Goal: Task Accomplishment & Management: Manage account settings

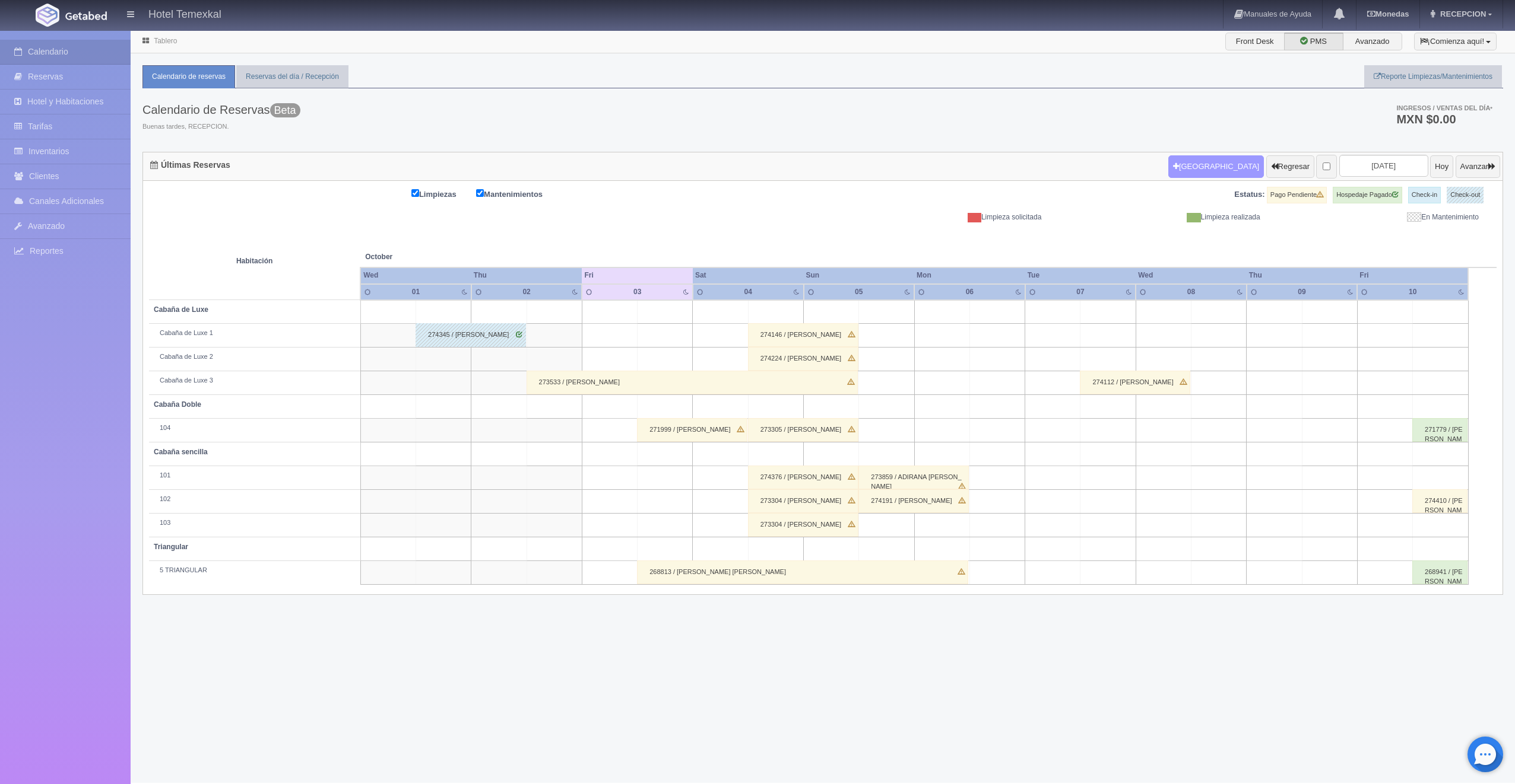
click at [1173, 163] on icon "button" at bounding box center [1176, 167] width 6 height 8
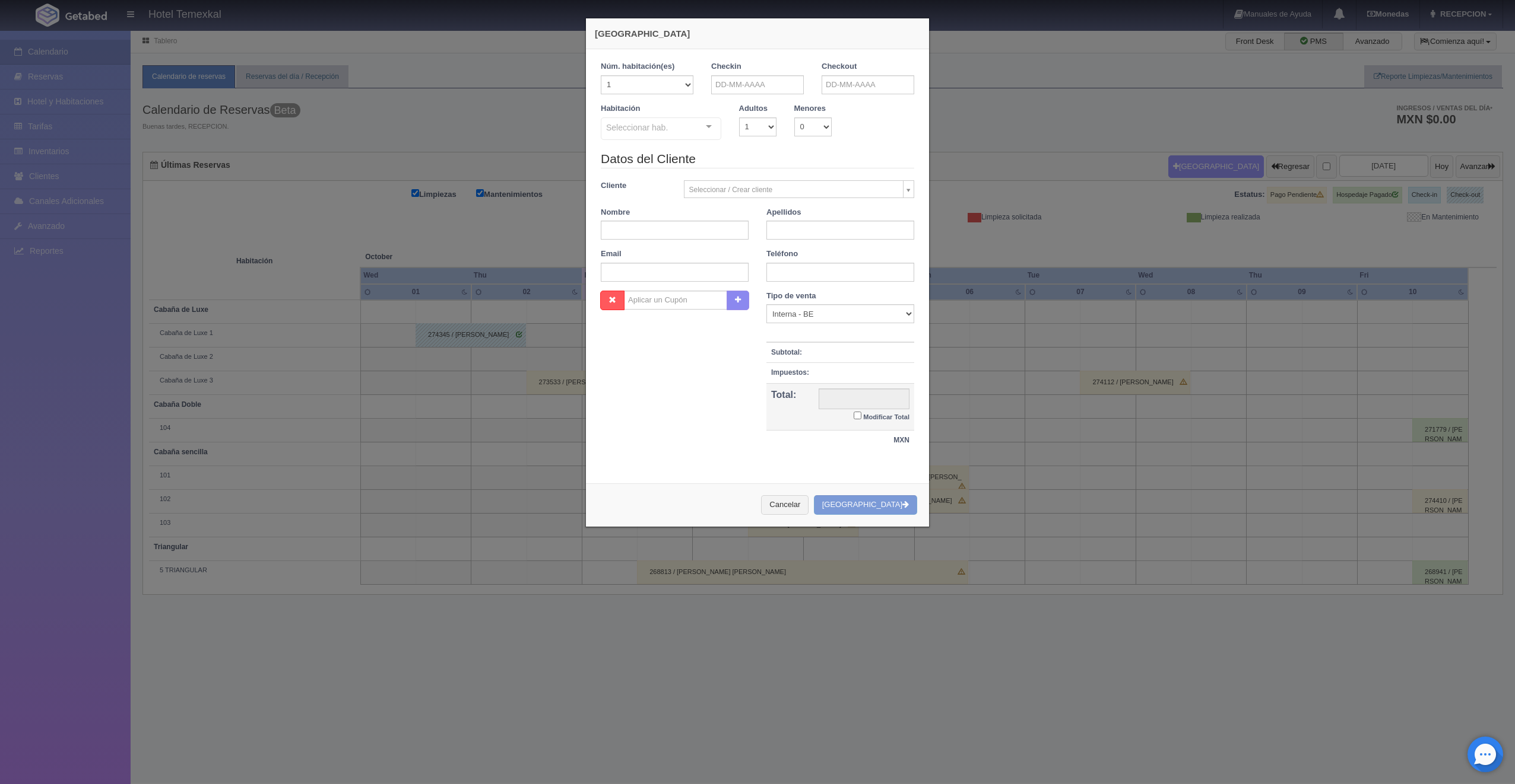
checkbox input "false"
click at [742, 84] on input "text" at bounding box center [758, 85] width 93 height 19
click at [801, 138] on link "3" at bounding box center [800, 140] width 15 height 17
type input "[DATE]"
checkbox input "false"
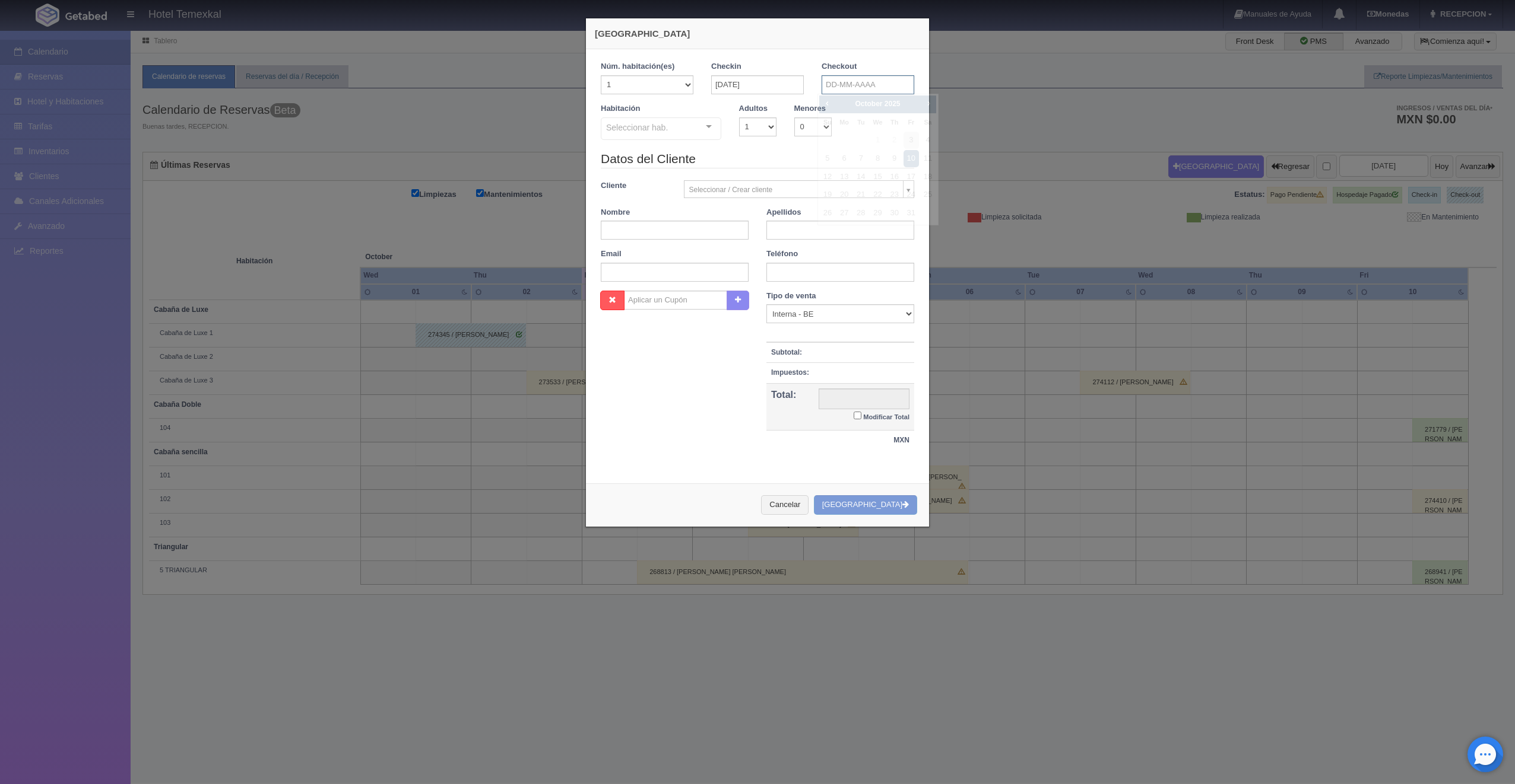
click at [830, 87] on input "text" at bounding box center [868, 85] width 93 height 19
click at [899, 143] on span "2" at bounding box center [894, 140] width 15 height 17
click at [891, 138] on span "2" at bounding box center [894, 140] width 15 height 17
click at [894, 139] on span "2" at bounding box center [894, 140] width 15 height 17
click at [766, 93] on input "[DATE]" at bounding box center [758, 85] width 93 height 19
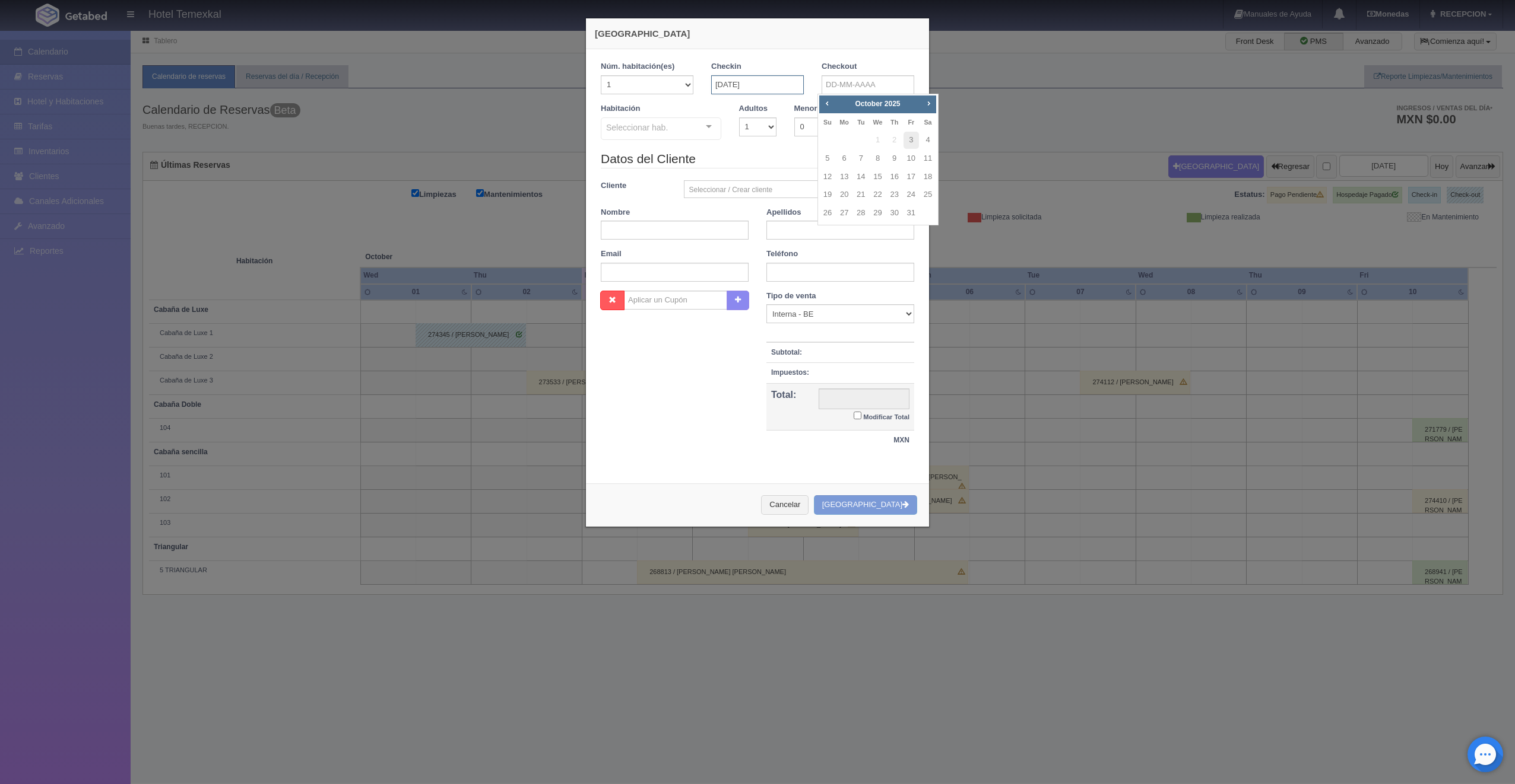
click at [766, 93] on input "[DATE]" at bounding box center [758, 85] width 93 height 19
click at [787, 140] on link "2" at bounding box center [784, 140] width 15 height 17
type input "[DATE]"
checkbox input "false"
click at [827, 97] on div "Checkout" at bounding box center [868, 82] width 110 height 42
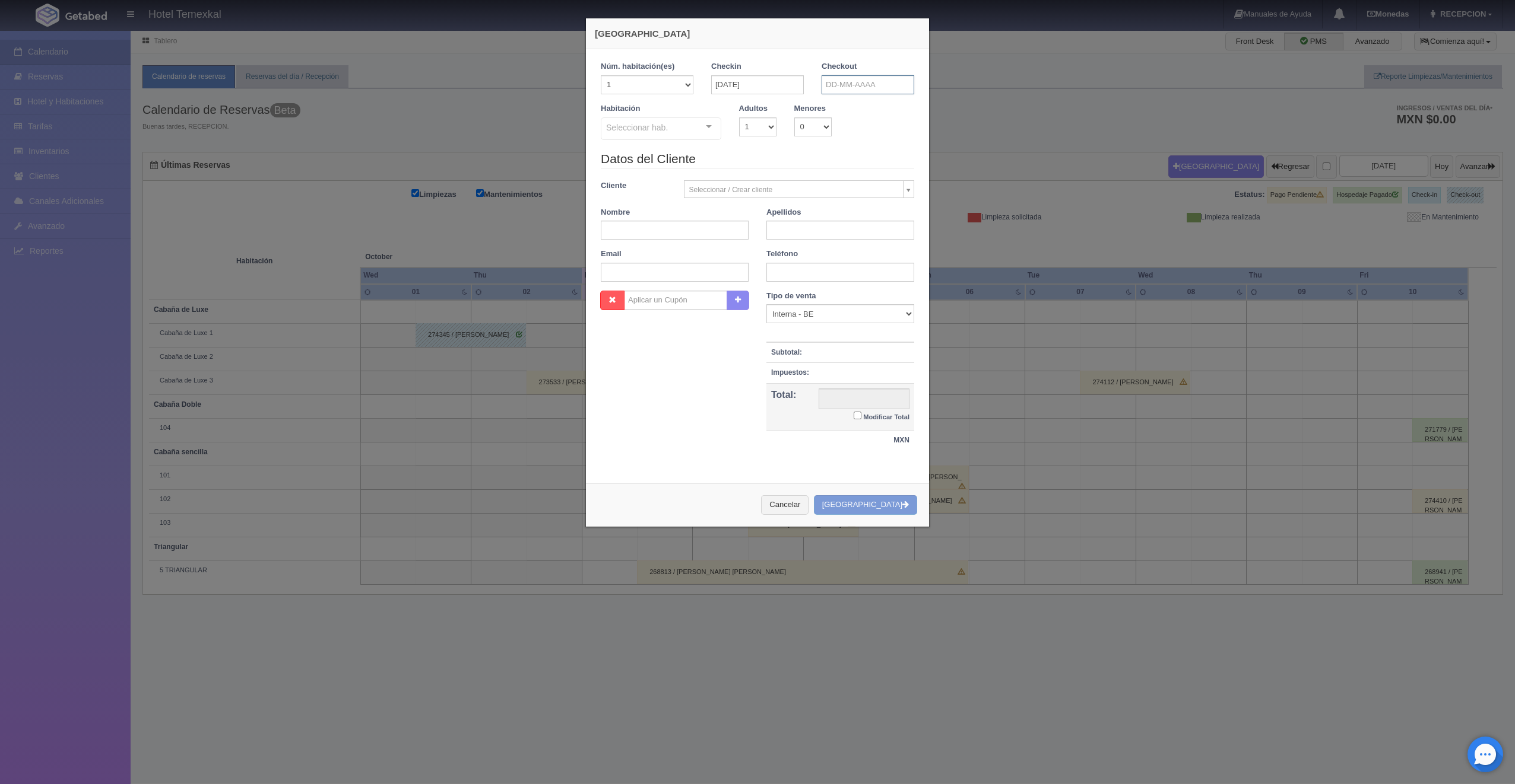
click at [830, 93] on input "text" at bounding box center [868, 85] width 93 height 19
click at [910, 140] on link "3" at bounding box center [910, 140] width 15 height 17
type input "[DATE]"
click at [702, 130] on div at bounding box center [708, 127] width 24 height 18
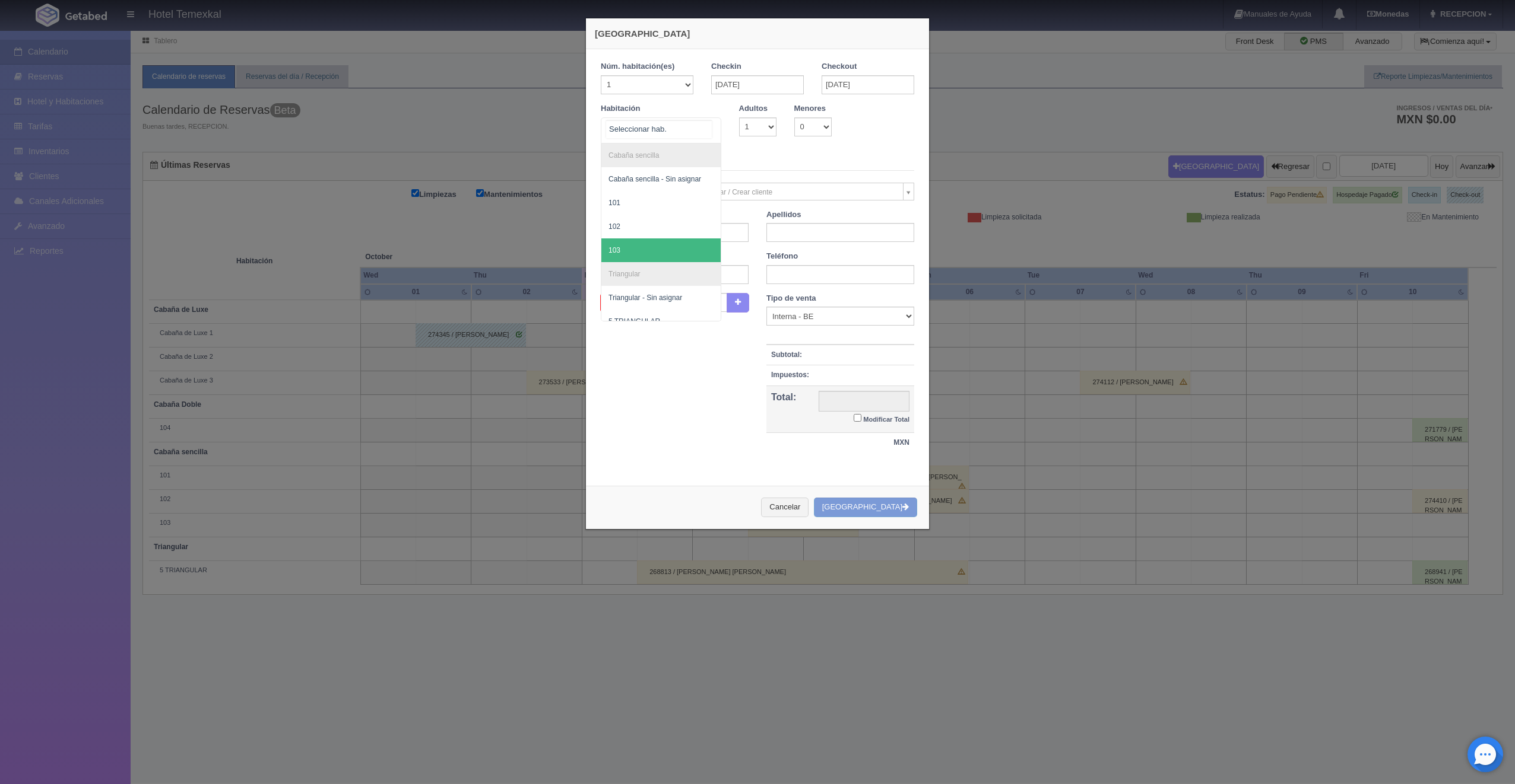
click at [662, 245] on span "103" at bounding box center [660, 250] width 119 height 24
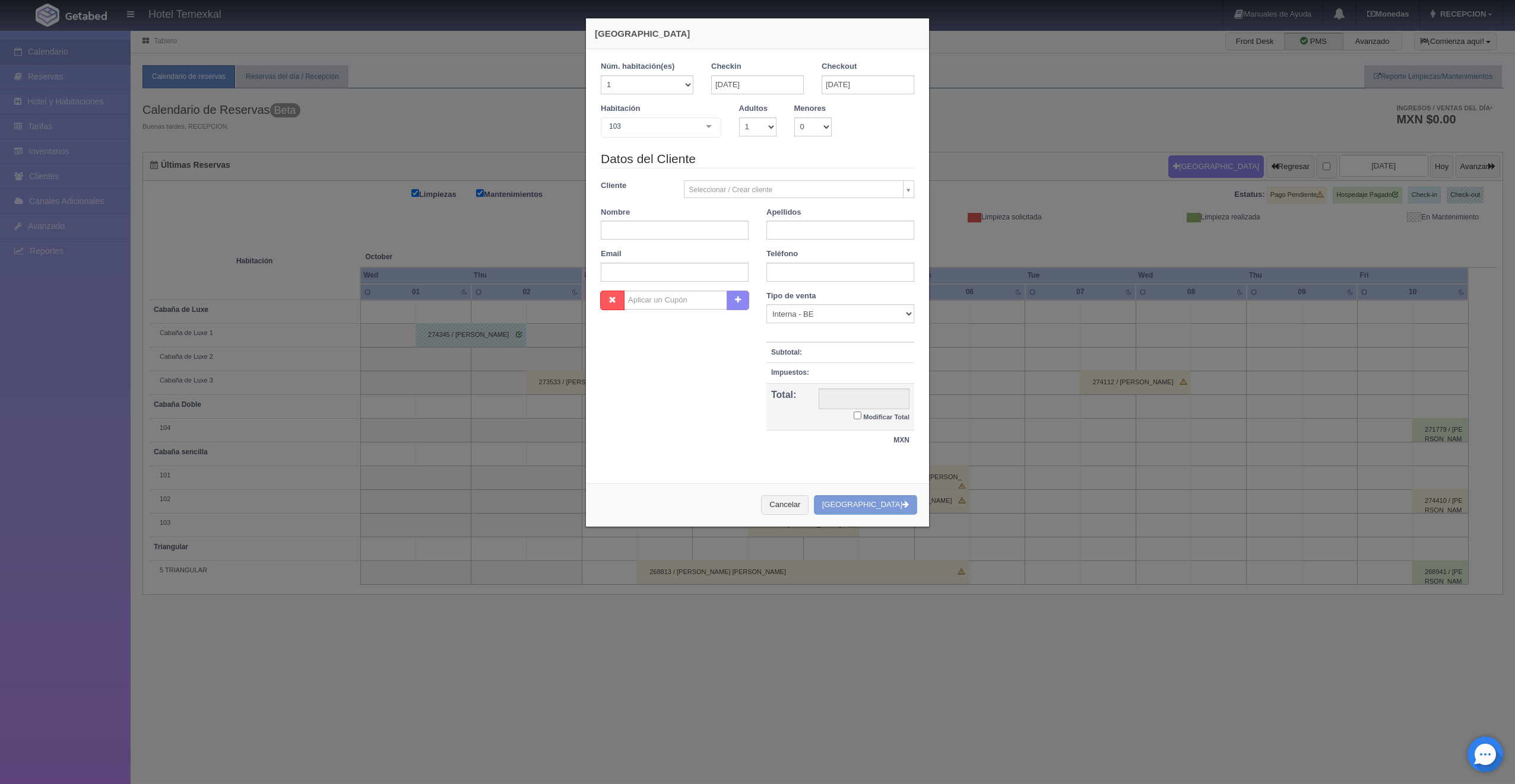
checkbox input "false"
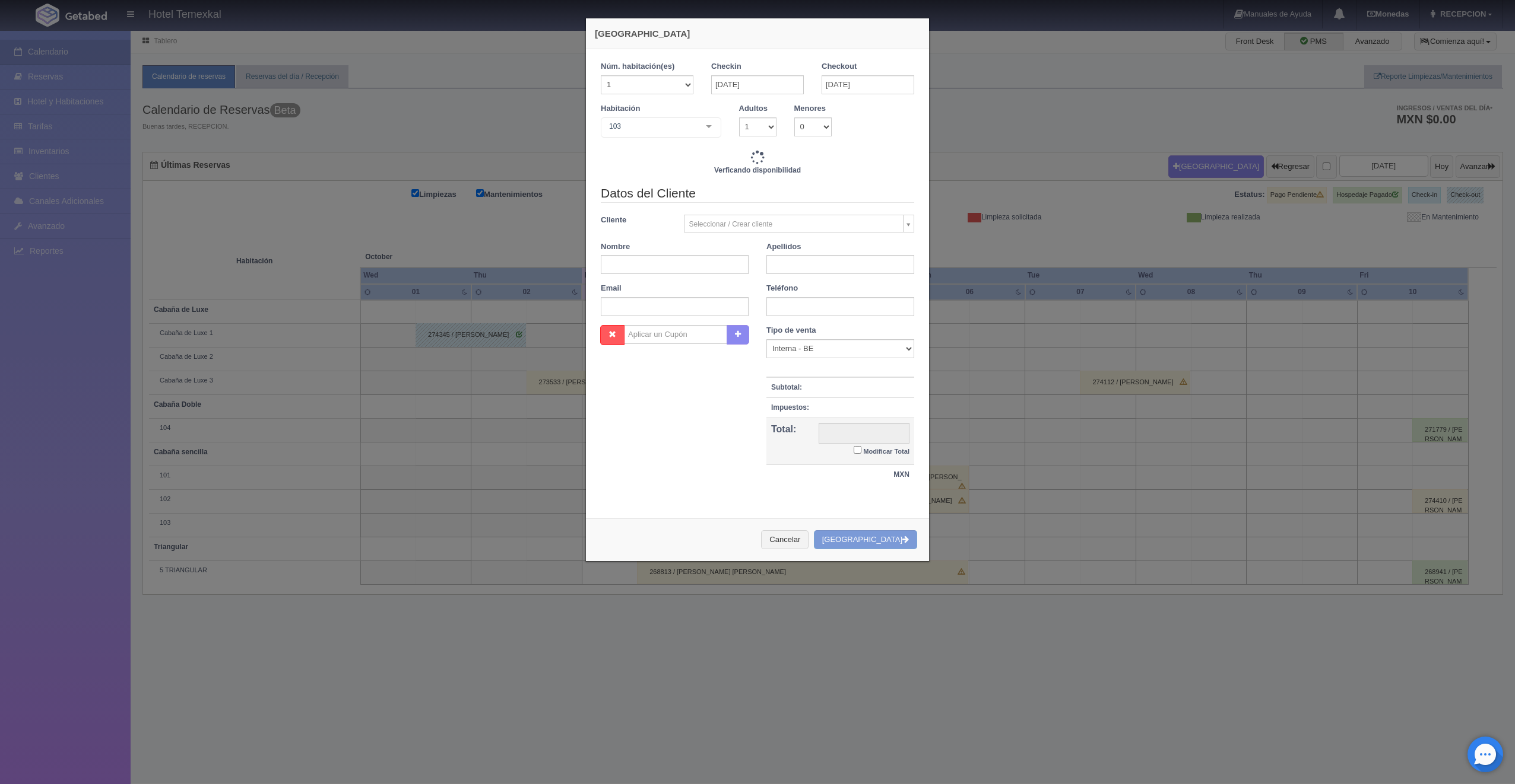
type input "2550.00"
checkbox input "false"
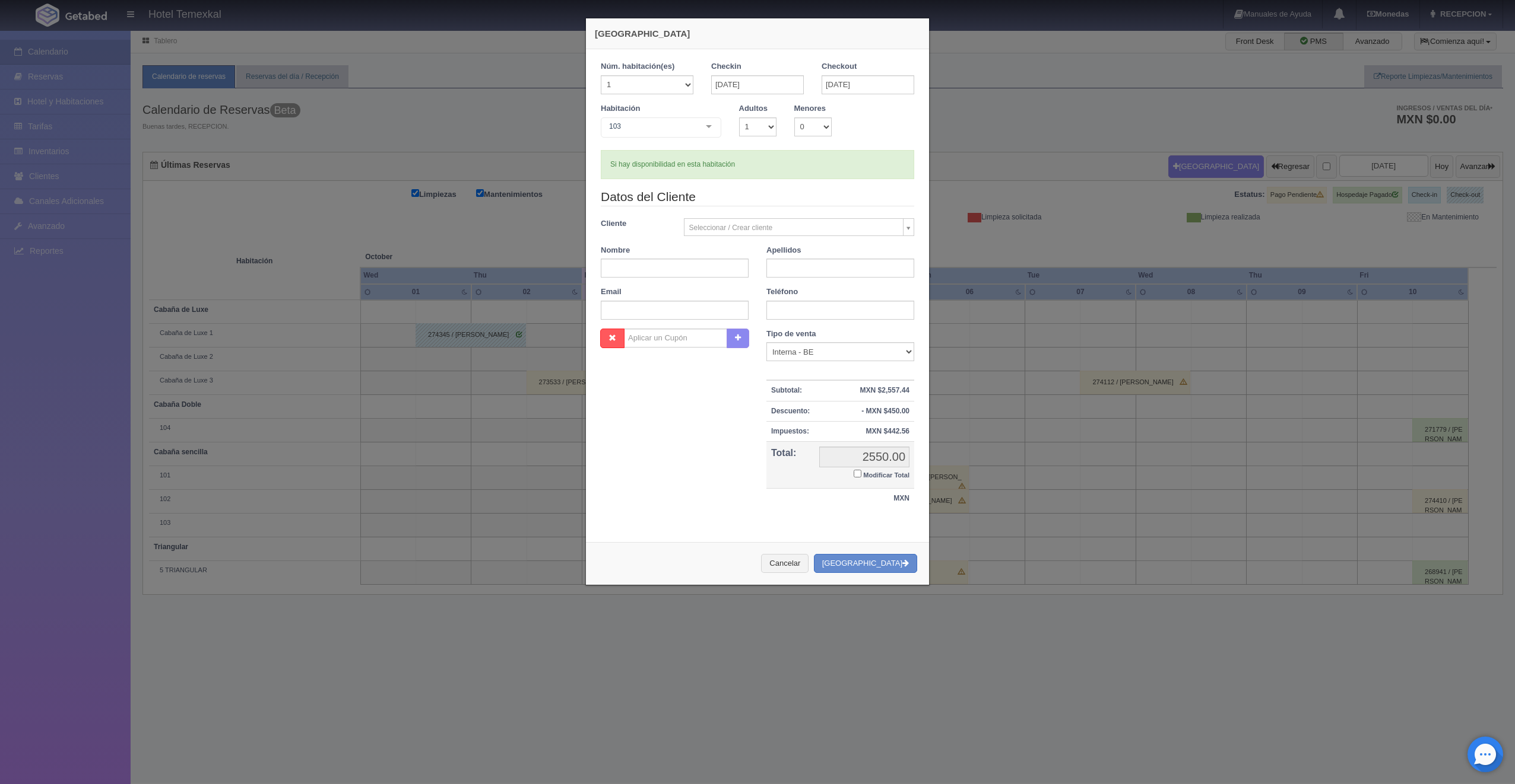
click at [626, 284] on div "Datos del Cliente Cliente Seleccionar / Crear cliente Nuevo Cliente Aaron gil A…" at bounding box center [757, 258] width 331 height 140
click at [624, 266] on input "text" at bounding box center [674, 268] width 148 height 19
click at [626, 263] on input "text" at bounding box center [674, 268] width 148 height 19
type input "[PERSON_NAME]"
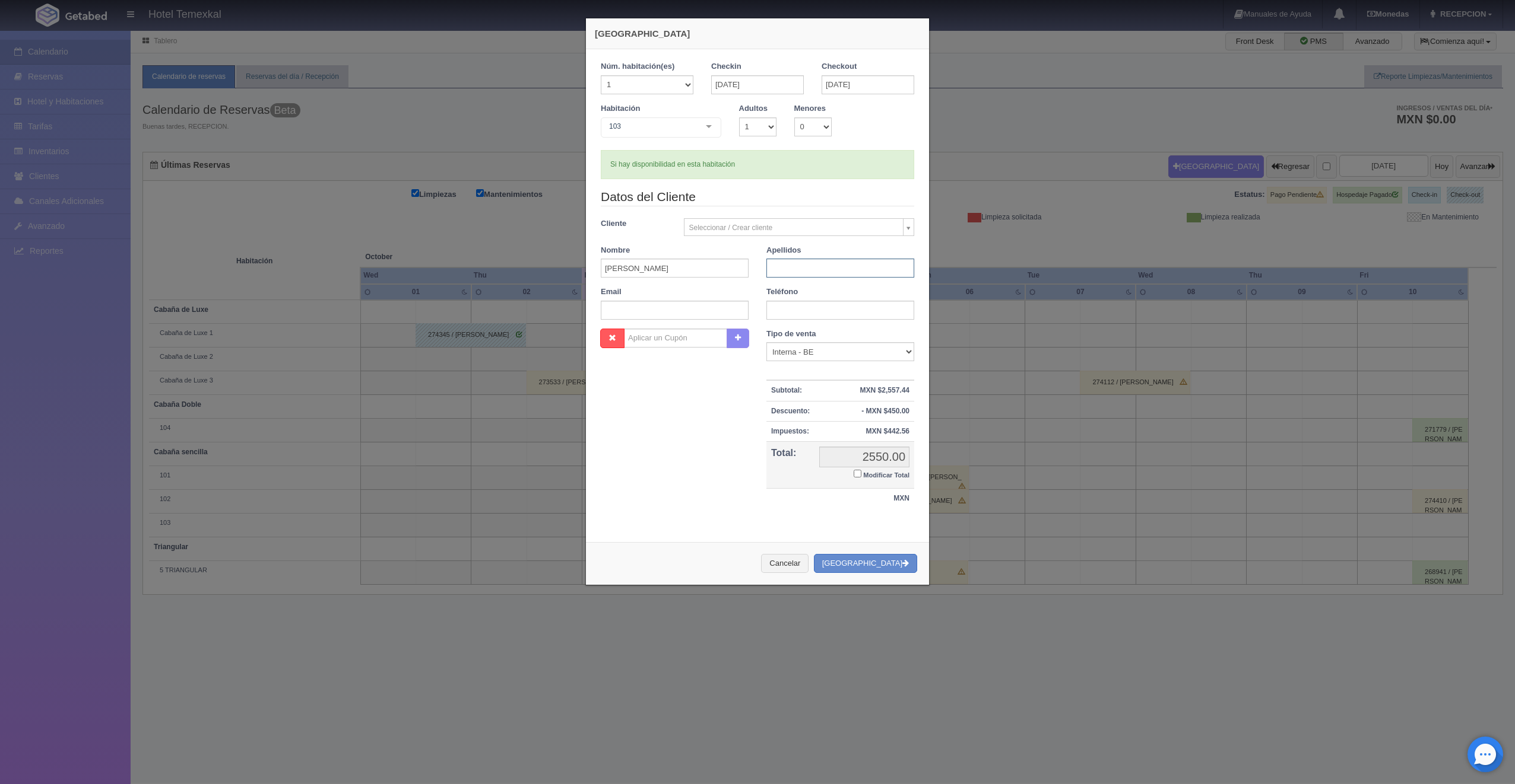
click at [780, 266] on input "text" at bounding box center [840, 268] width 148 height 19
click at [794, 271] on input "text" at bounding box center [840, 268] width 148 height 19
type input "[PERSON_NAME]"
click at [854, 471] on input "Modificar Total" at bounding box center [857, 473] width 8 height 8
checkbox input "true"
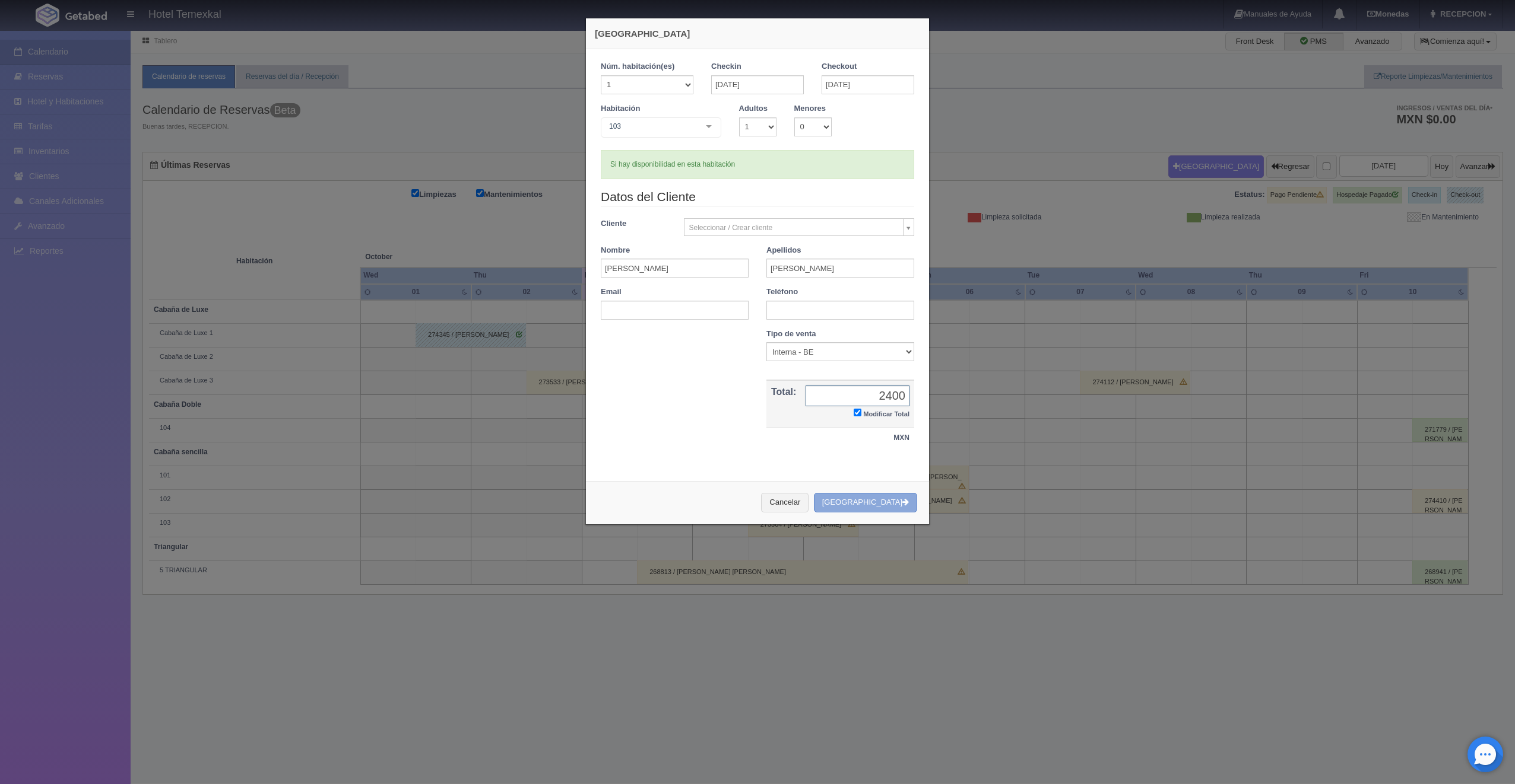
type input "2400"
click at [907, 499] on button "Crear Reserva" at bounding box center [865, 502] width 104 height 20
click at [907, 499] on div "Cancelar Crear Reserva" at bounding box center [758, 503] width 343 height 43
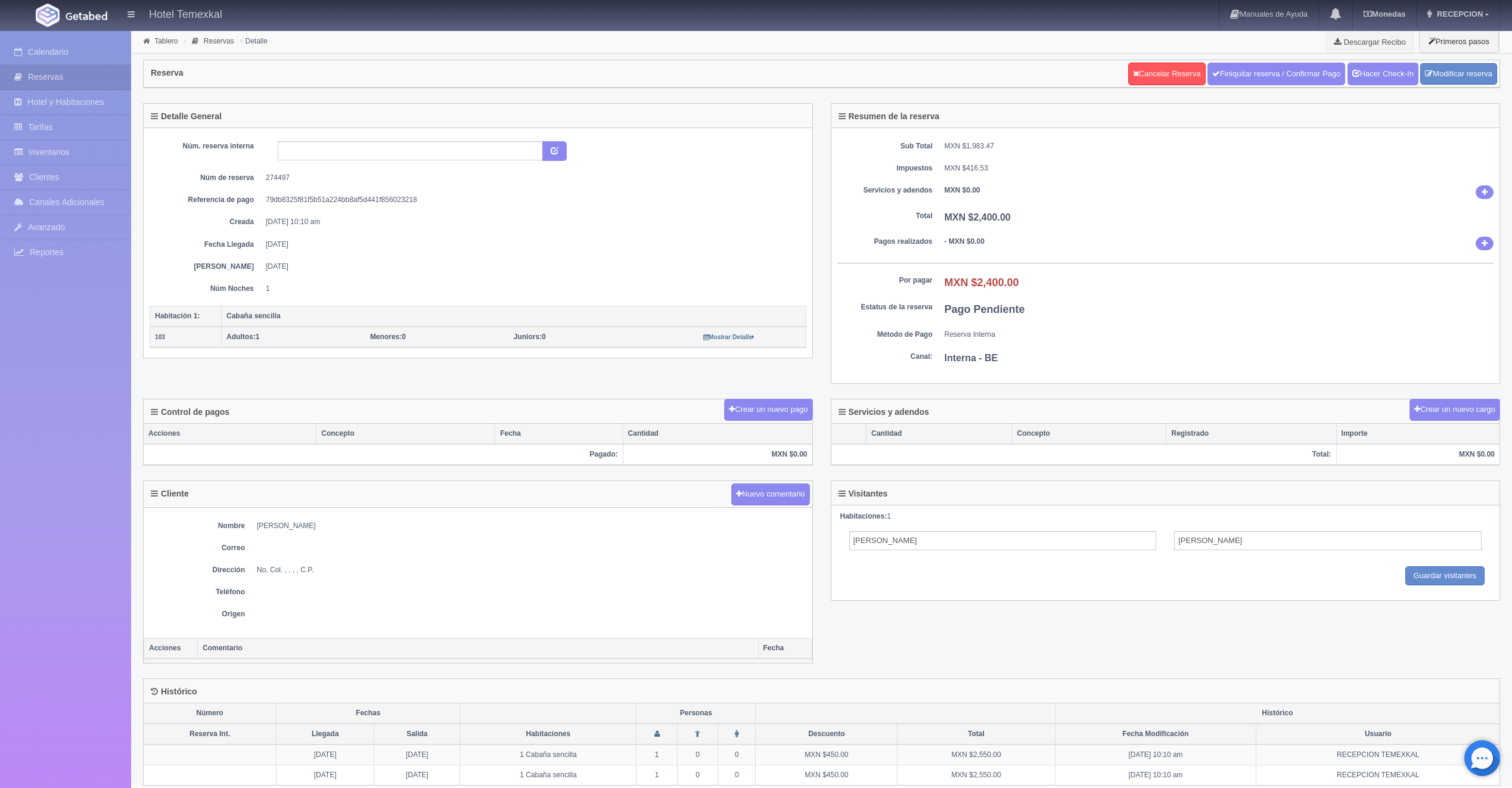
click at [1240, 57] on div "Reserva Cancelar Reserva Finiquitar reserva / Confirmar Pago Hacer Check-In Mod…" at bounding box center [821, 79] width 1375 height 49
click at [1241, 68] on link "Finiquitar reserva / Confirmar Pago" at bounding box center [1276, 73] width 137 height 23
click at [1367, 69] on link "Hacer Check-In" at bounding box center [1383, 73] width 71 height 23
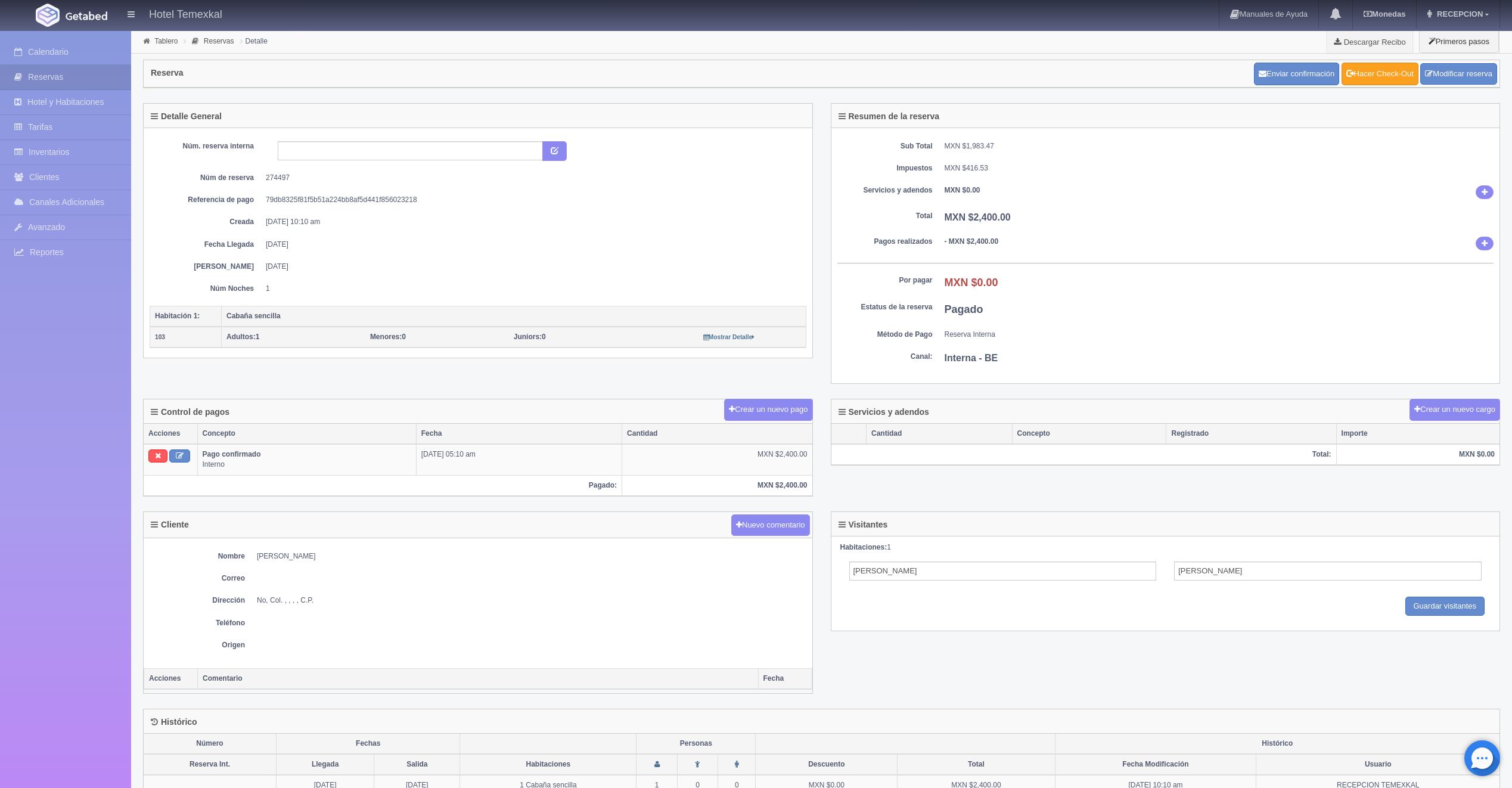
click at [1364, 71] on link "Hacer Check-Out" at bounding box center [1380, 73] width 77 height 23
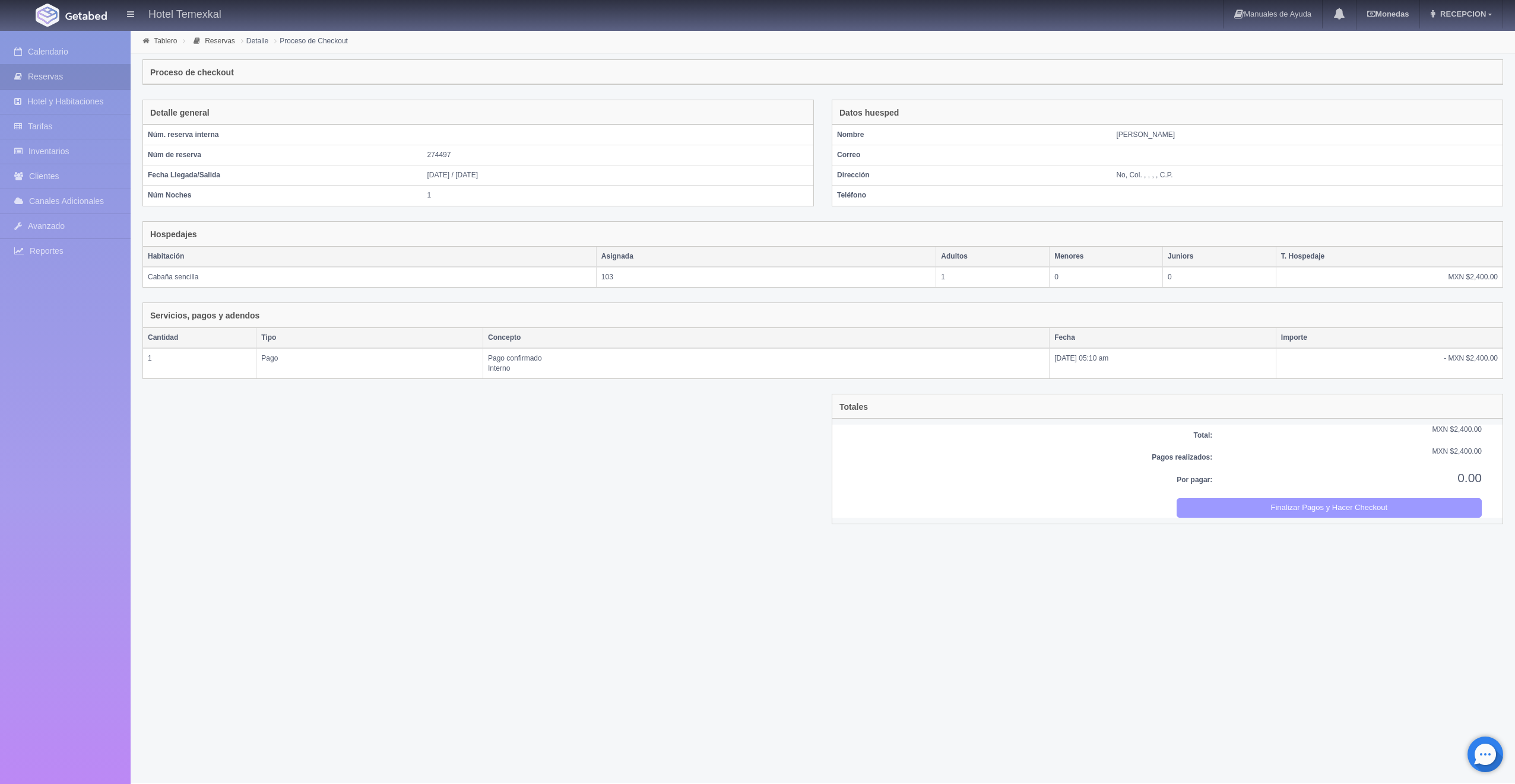
click at [1268, 512] on button "Finalizar Pagos y Hacer Checkout" at bounding box center [1329, 507] width 306 height 20
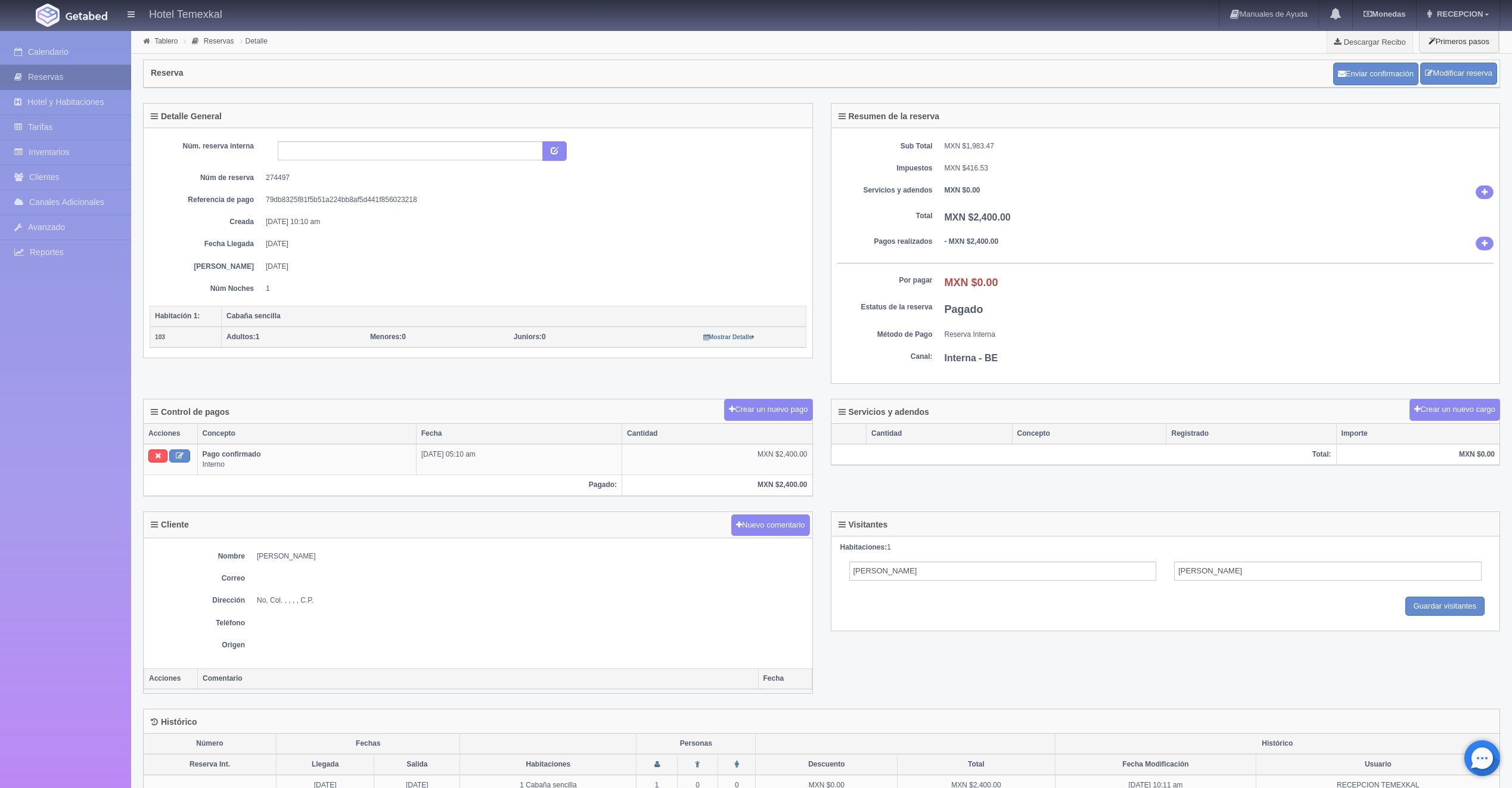
click at [33, 68] on link "Reservas" at bounding box center [65, 77] width 131 height 25
